Goal: Check status: Check status

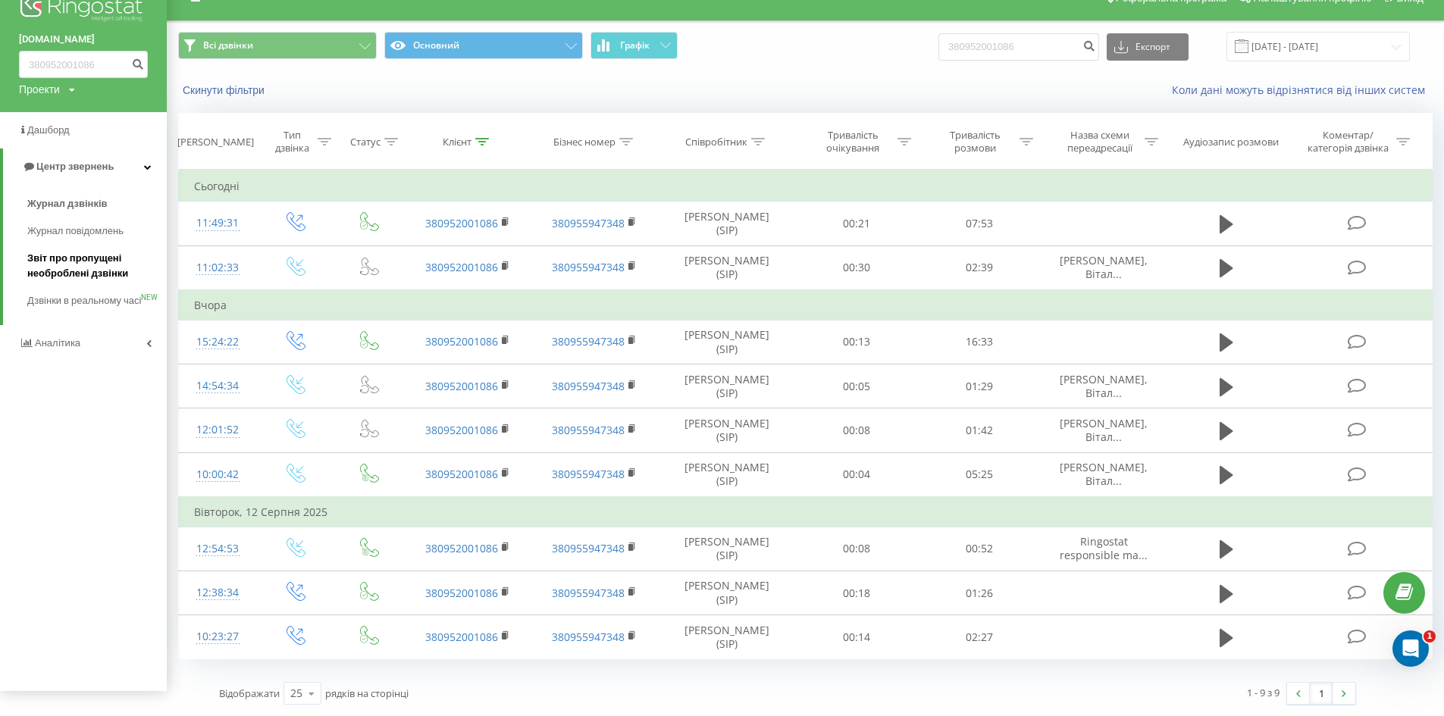
click at [72, 278] on span "Звіт про пропущені необроблені дзвінки" at bounding box center [93, 266] width 132 height 30
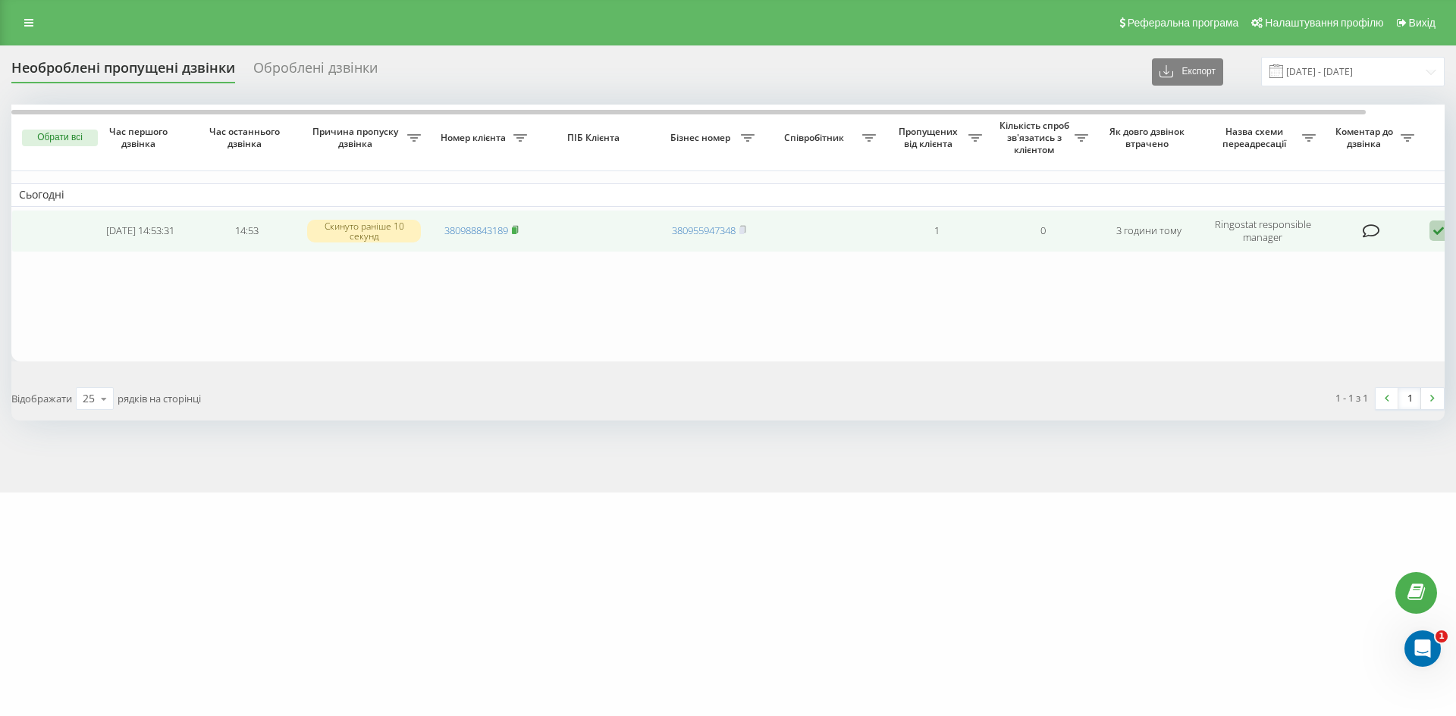
click at [515, 227] on icon at bounding box center [515, 229] width 7 height 9
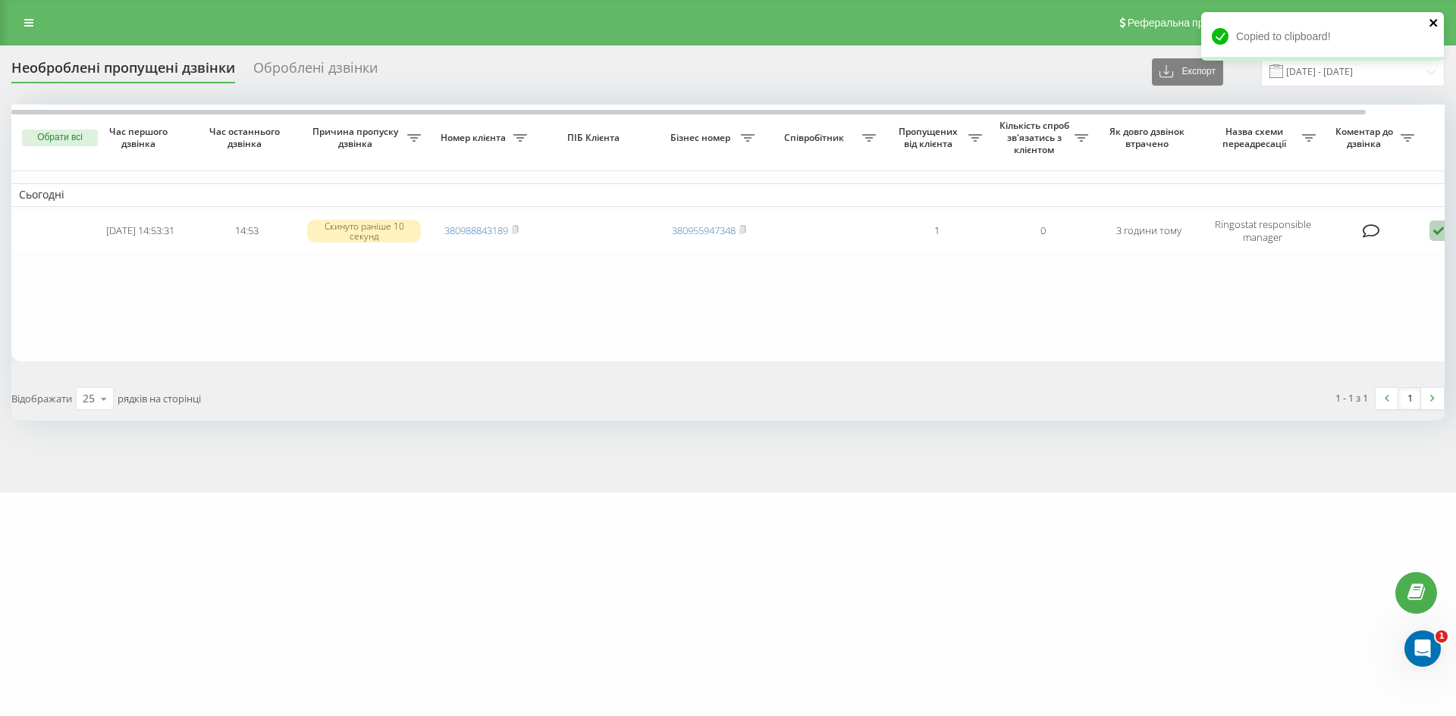
click at [1432, 23] on icon "close" at bounding box center [1433, 23] width 11 height 12
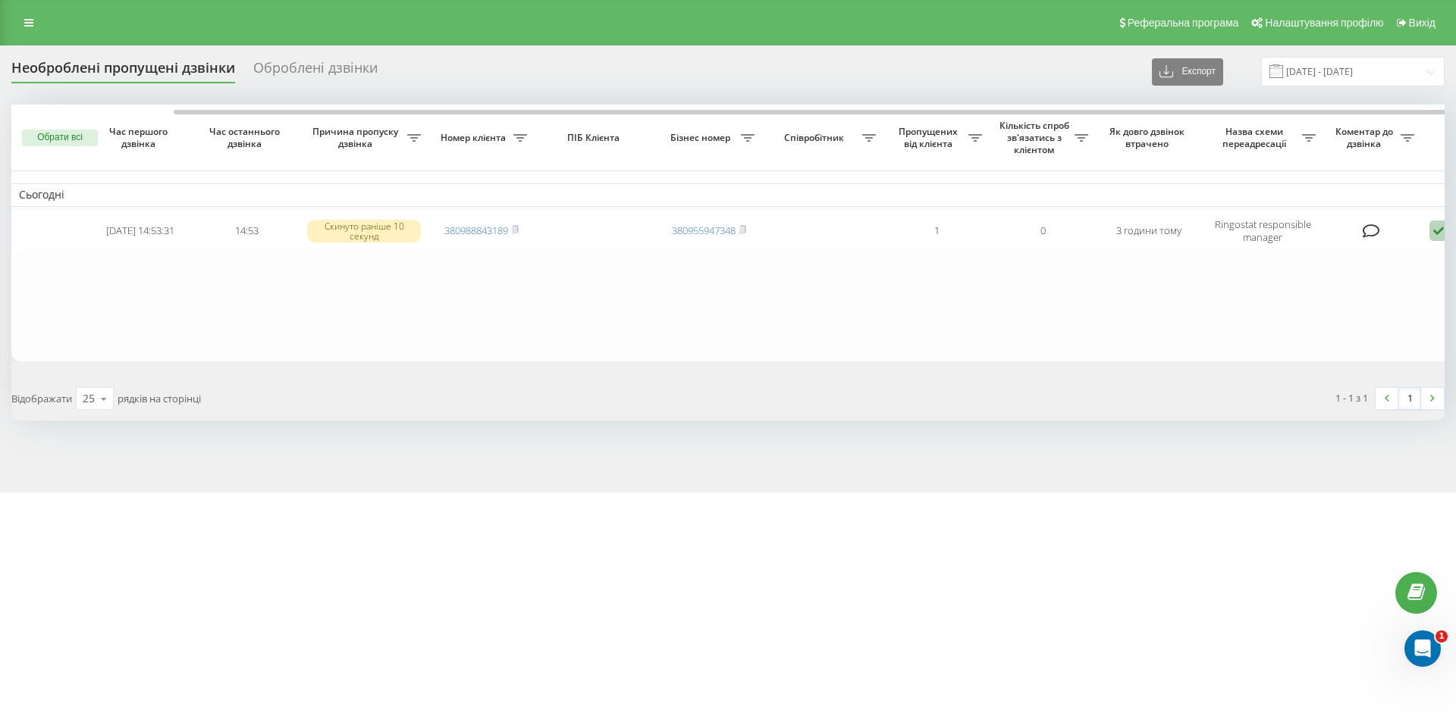
scroll to position [0, 83]
